Goal: Transaction & Acquisition: Purchase product/service

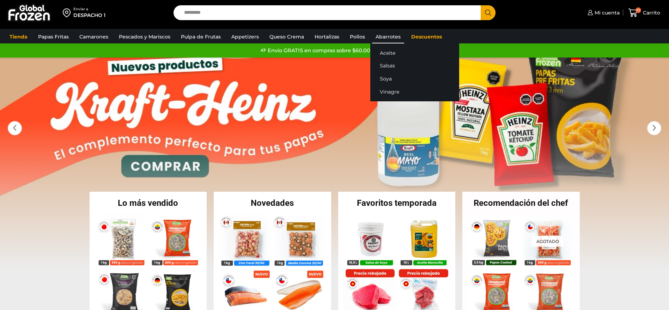
click at [376, 40] on link "Abarrotes" at bounding box center [388, 36] width 32 height 13
click at [389, 38] on link "Abarrotes" at bounding box center [388, 36] width 32 height 13
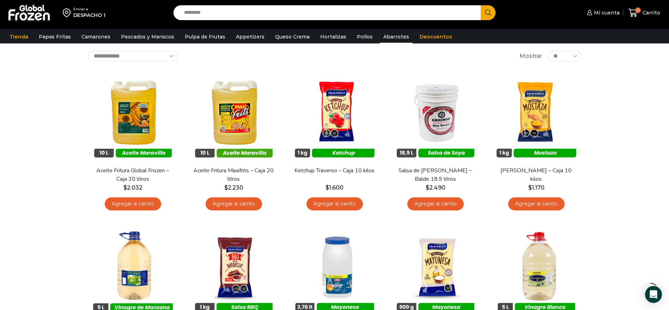
scroll to position [60, 0]
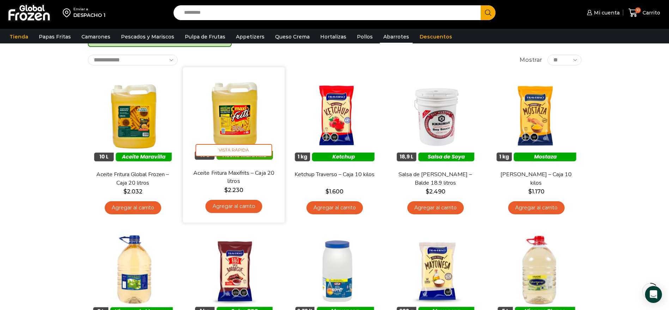
click at [229, 125] on img at bounding box center [233, 118] width 91 height 91
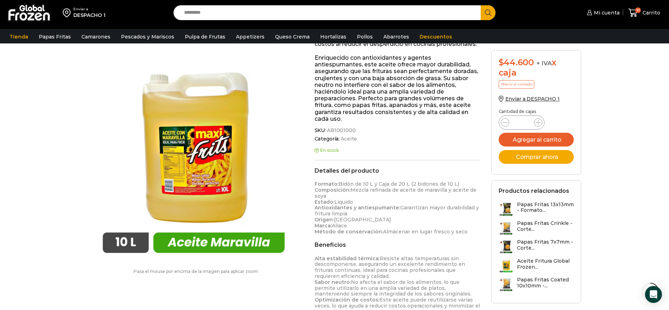
scroll to position [165, 0]
drag, startPoint x: 674, startPoint y: 97, endPoint x: 674, endPoint y: 146, distance: 49.0
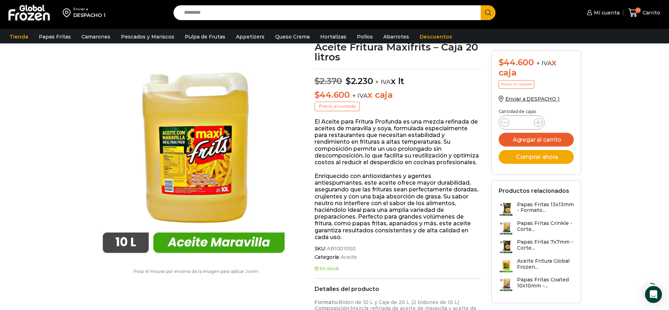
scroll to position [0, 0]
